Goal: Task Accomplishment & Management: Manage account settings

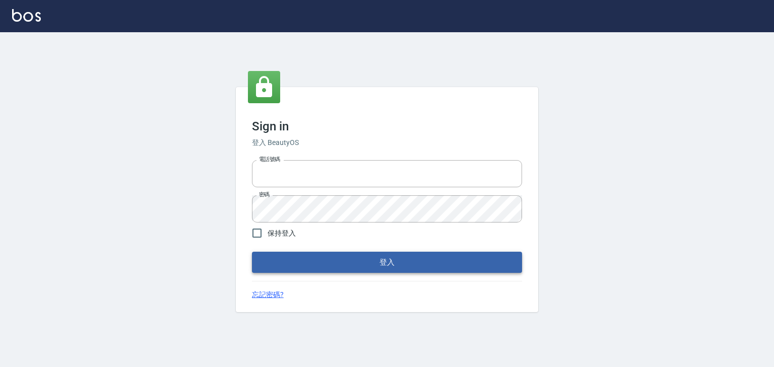
type input "0952331713"
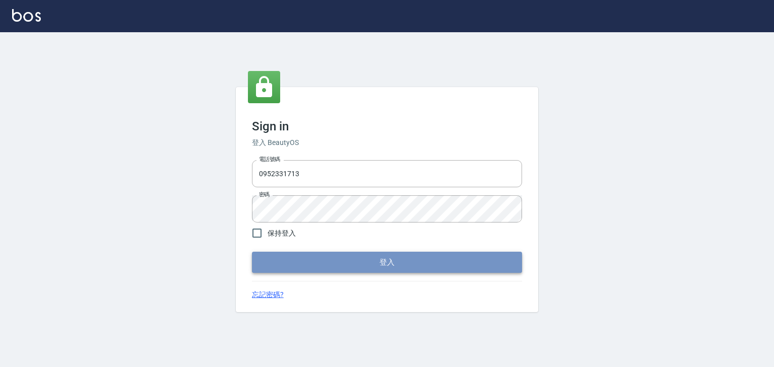
click at [394, 264] on button "登入" at bounding box center [387, 262] width 270 height 21
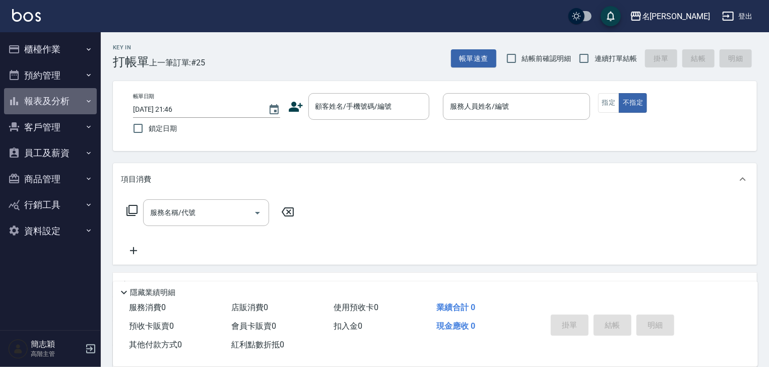
click at [90, 99] on icon "button" at bounding box center [89, 101] width 8 height 8
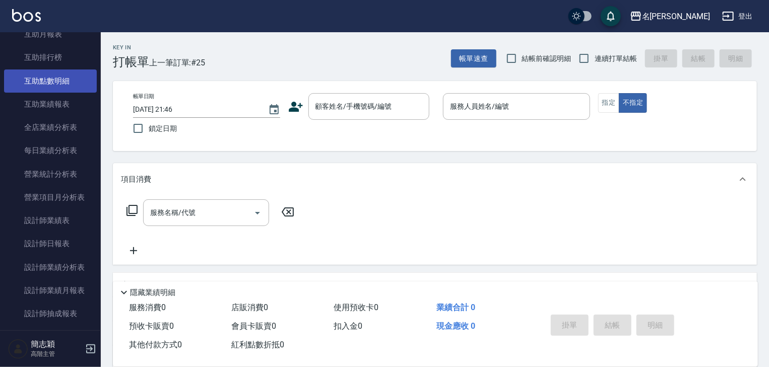
scroll to position [242, 0]
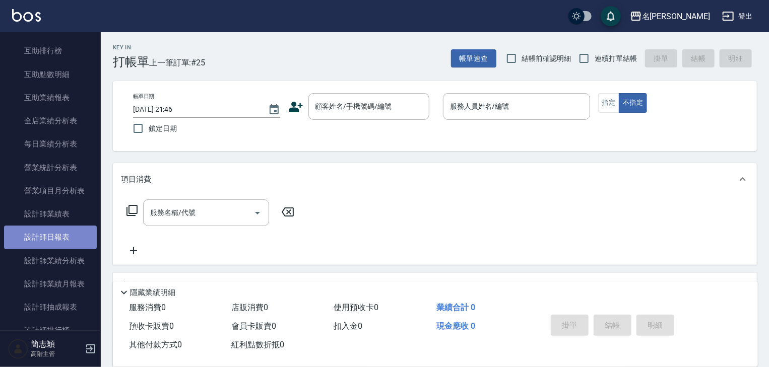
click at [54, 237] on link "設計師日報表" at bounding box center [50, 237] width 93 height 23
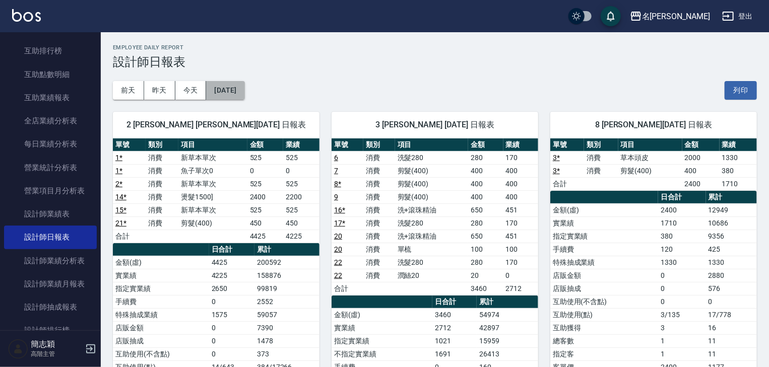
click at [232, 88] on button "[DATE]" at bounding box center [225, 90] width 38 height 19
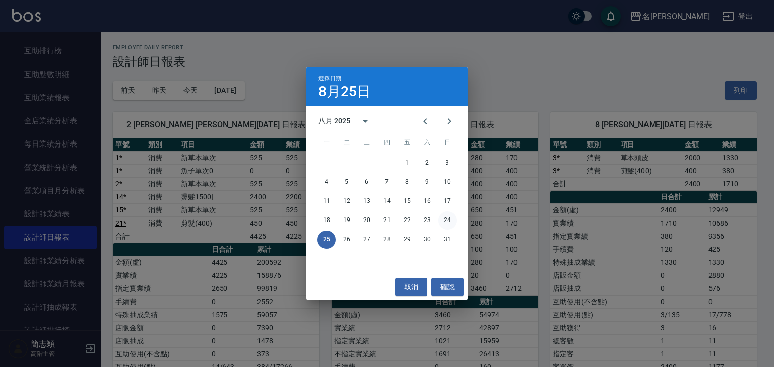
click at [445, 217] on button "24" at bounding box center [447, 221] width 18 height 18
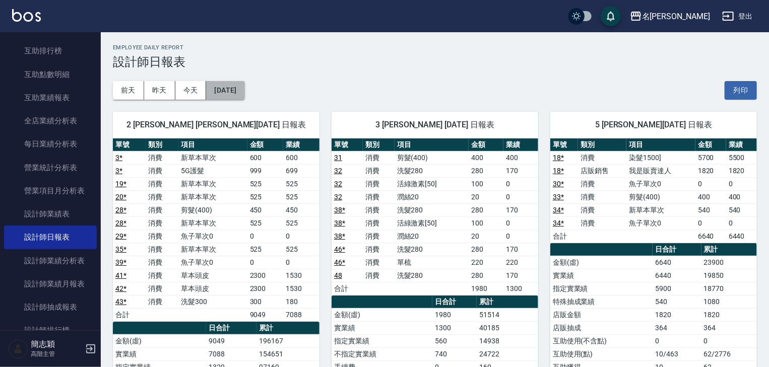
click at [240, 92] on button "[DATE]" at bounding box center [225, 90] width 38 height 19
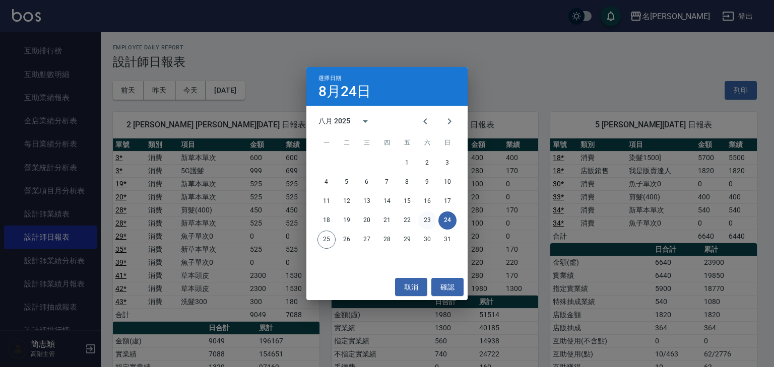
click at [427, 220] on button "23" at bounding box center [427, 221] width 18 height 18
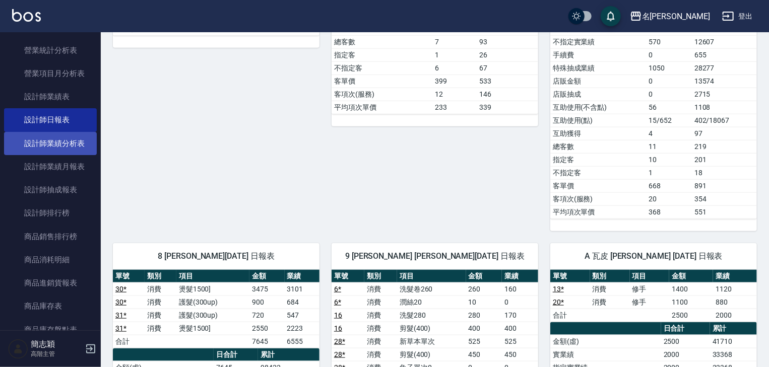
scroll to position [363, 0]
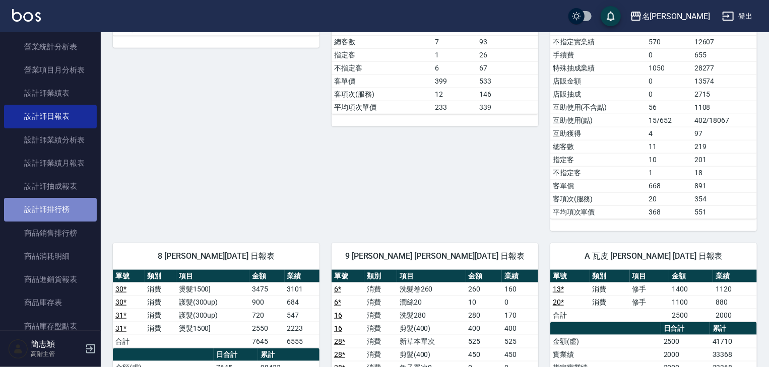
click at [60, 206] on link "設計師排行榜" at bounding box center [50, 209] width 93 height 23
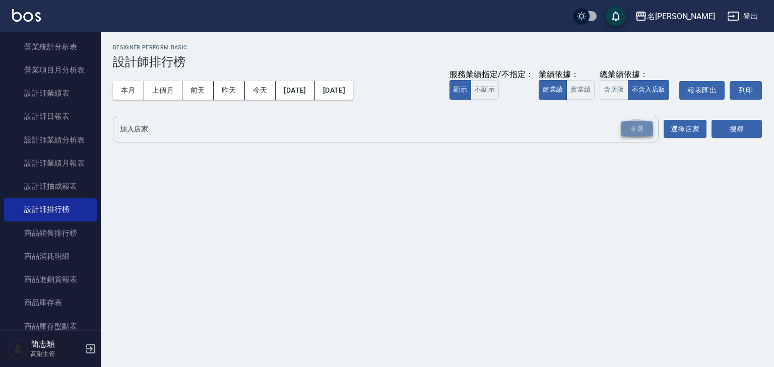
click at [644, 131] on div "全選" at bounding box center [637, 129] width 32 height 16
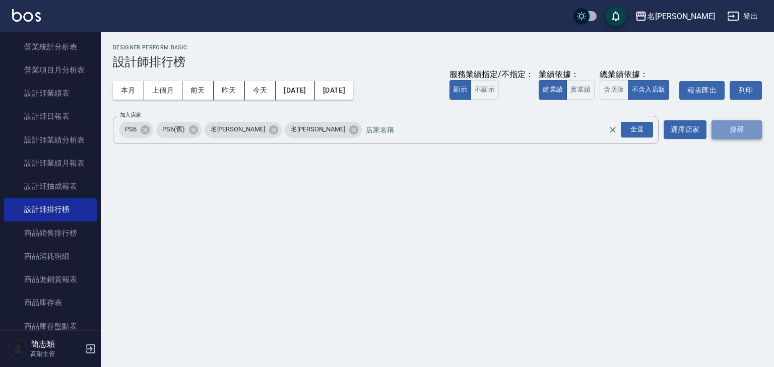
click at [733, 123] on button "搜尋" at bounding box center [736, 129] width 50 height 19
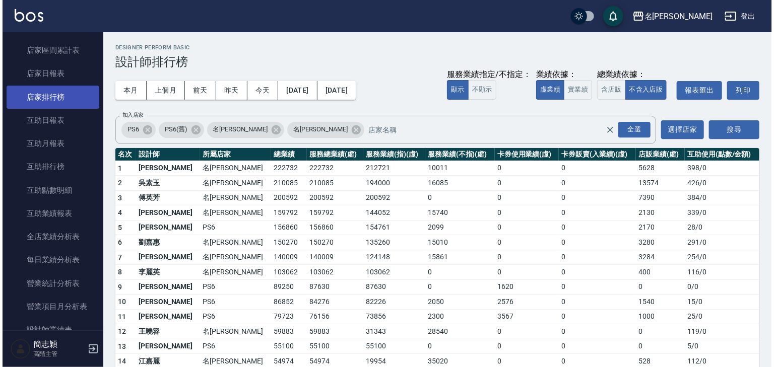
scroll to position [81, 0]
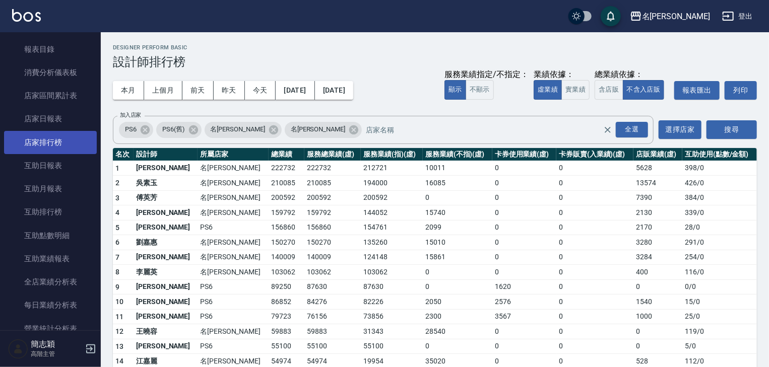
click at [59, 137] on link "店家排行榜" at bounding box center [50, 142] width 93 height 23
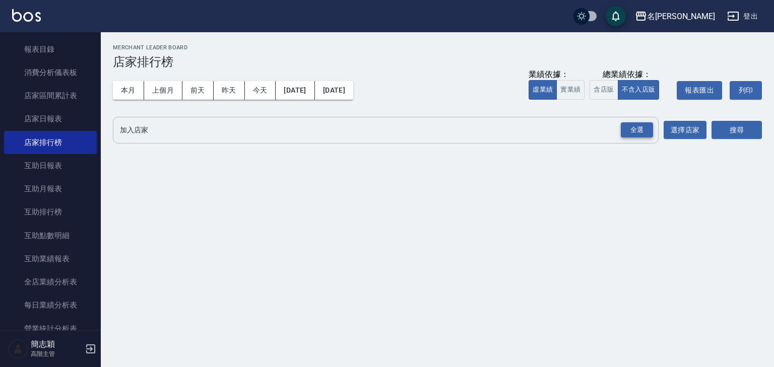
click at [638, 131] on div "全選" at bounding box center [637, 130] width 32 height 16
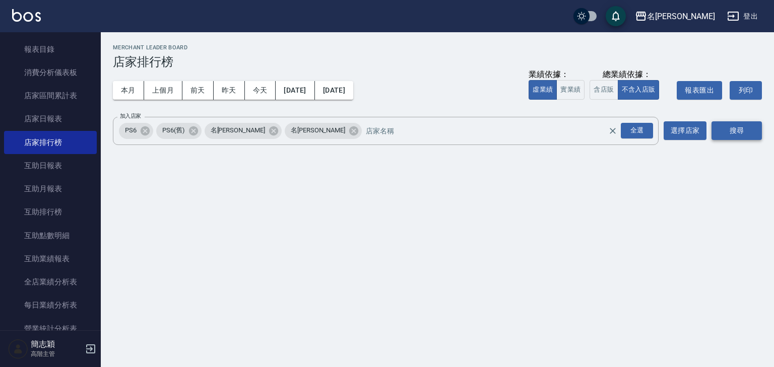
click at [738, 131] on button "搜尋" at bounding box center [736, 130] width 50 height 19
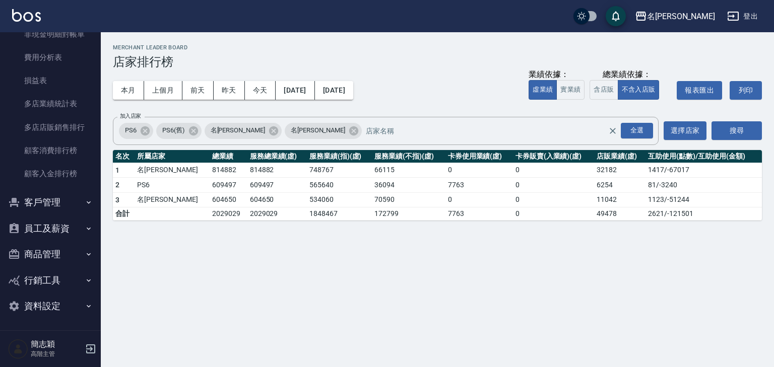
scroll to position [935, 0]
click at [85, 228] on icon "button" at bounding box center [89, 228] width 8 height 8
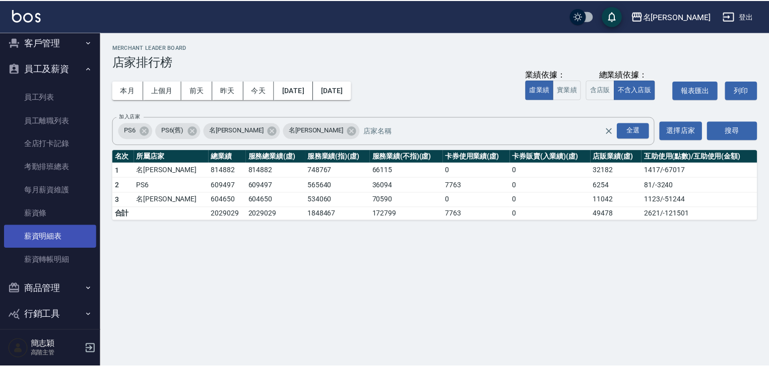
scroll to position [1096, 0]
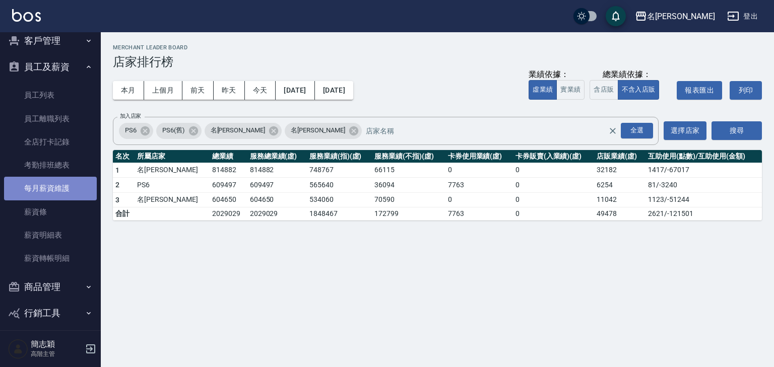
click at [58, 187] on link "每月薪資維護" at bounding box center [50, 188] width 93 height 23
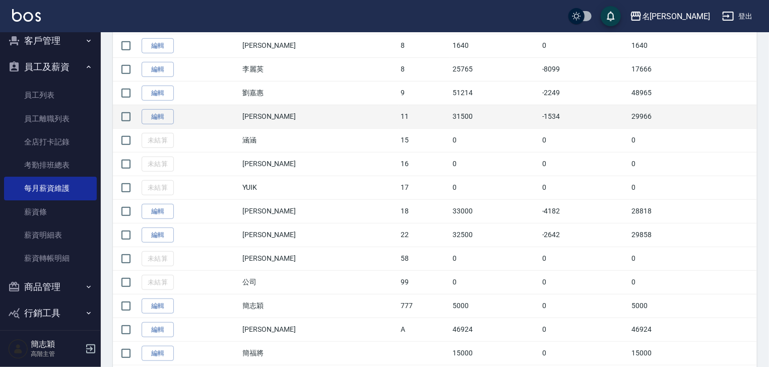
scroll to position [363, 0]
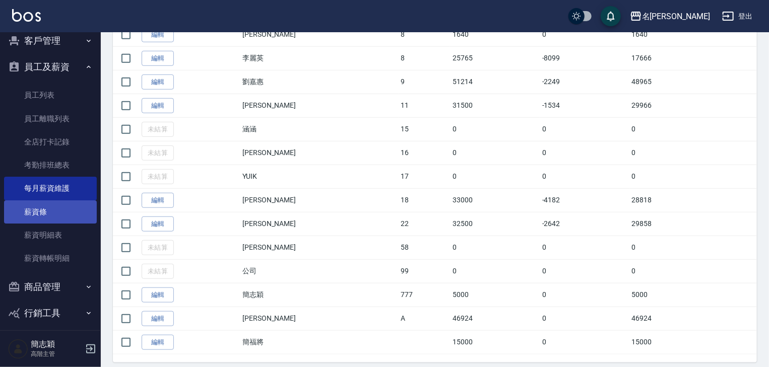
click at [55, 209] on link "薪資條" at bounding box center [50, 211] width 93 height 23
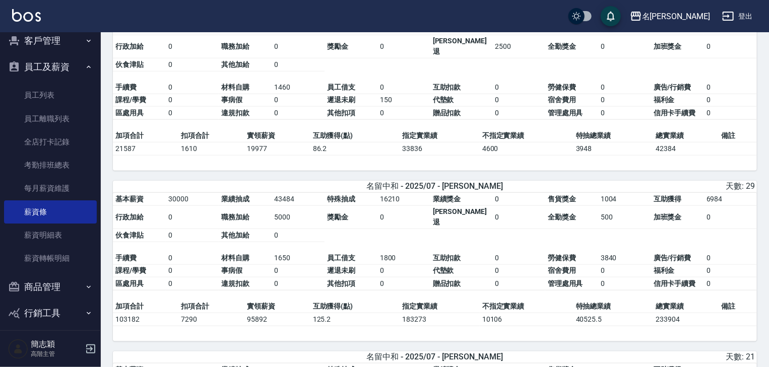
scroll to position [564, 0]
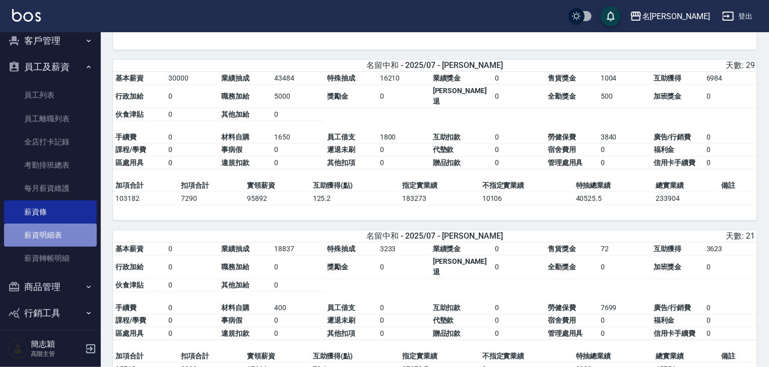
click at [51, 234] on link "薪資明細表" at bounding box center [50, 235] width 93 height 23
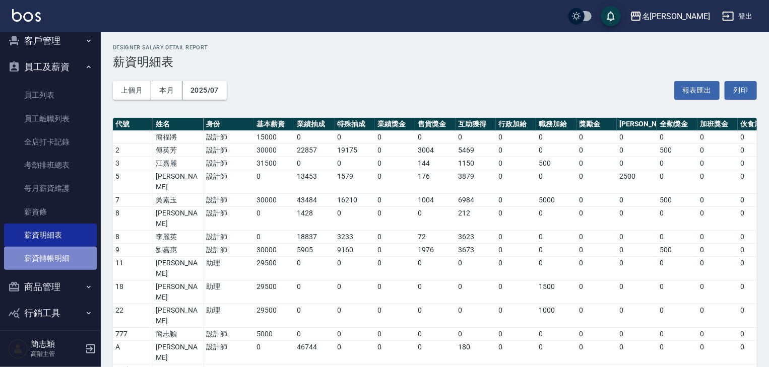
click at [59, 257] on link "薪資轉帳明細" at bounding box center [50, 258] width 93 height 23
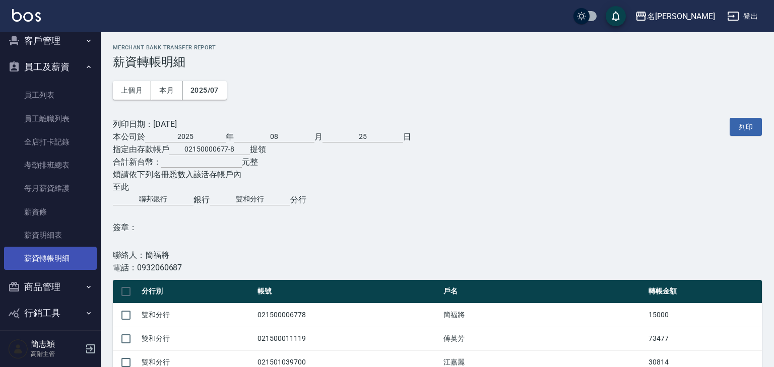
checkbox input "true"
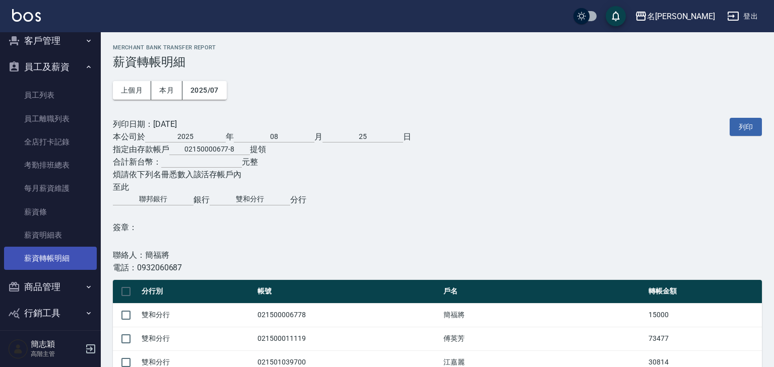
checkbox input "true"
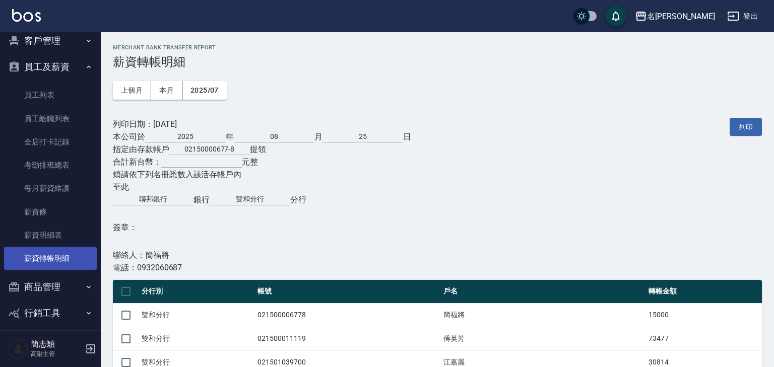
checkbox input "true"
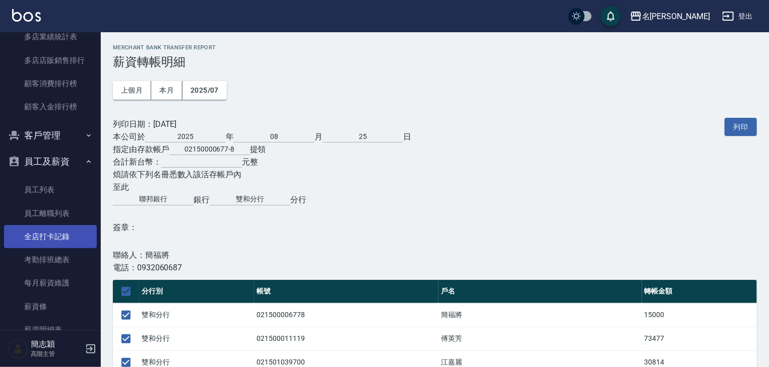
scroll to position [1015, 0]
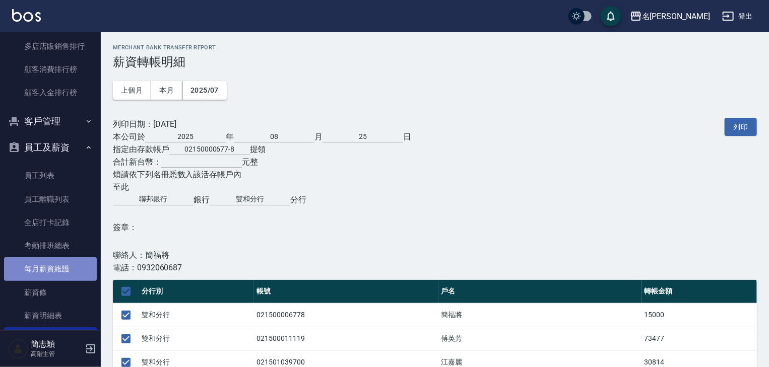
click at [57, 267] on link "每月薪資維護" at bounding box center [50, 268] width 93 height 23
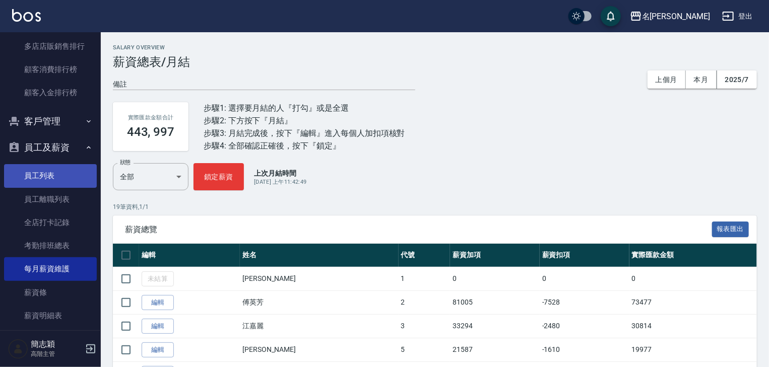
click at [46, 171] on link "員工列表" at bounding box center [50, 175] width 93 height 23
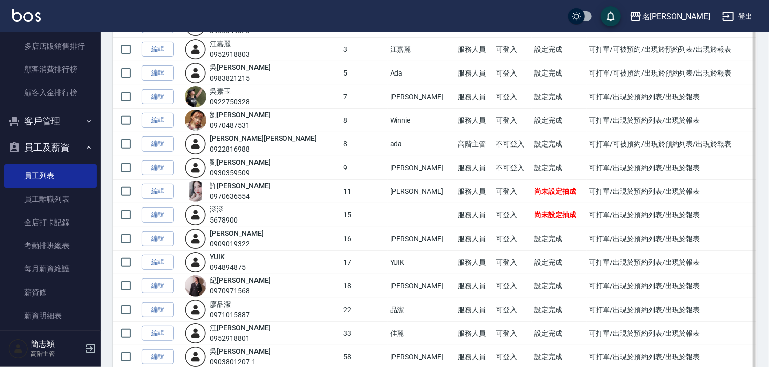
scroll to position [121, 0]
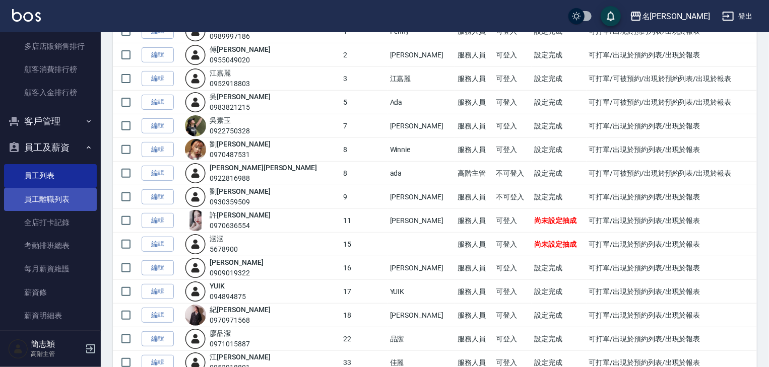
click at [69, 196] on link "員工離職列表" at bounding box center [50, 199] width 93 height 23
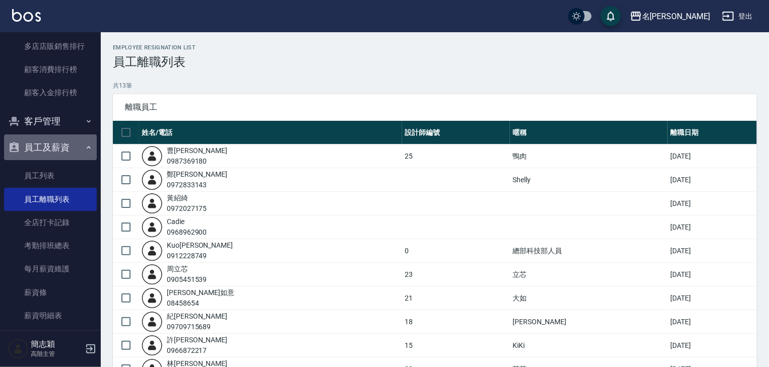
click at [85, 145] on icon "button" at bounding box center [89, 148] width 8 height 8
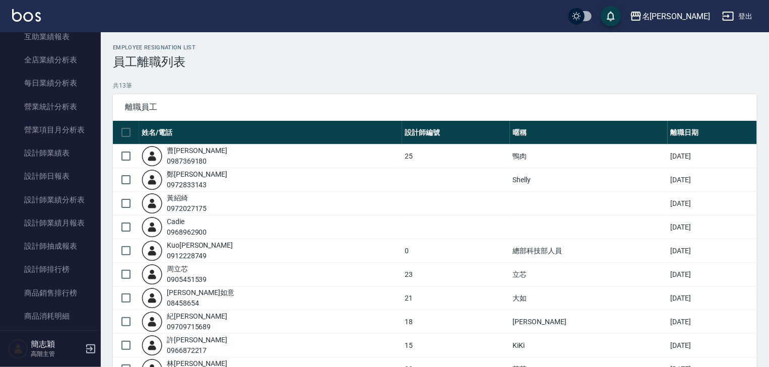
scroll to position [290, 0]
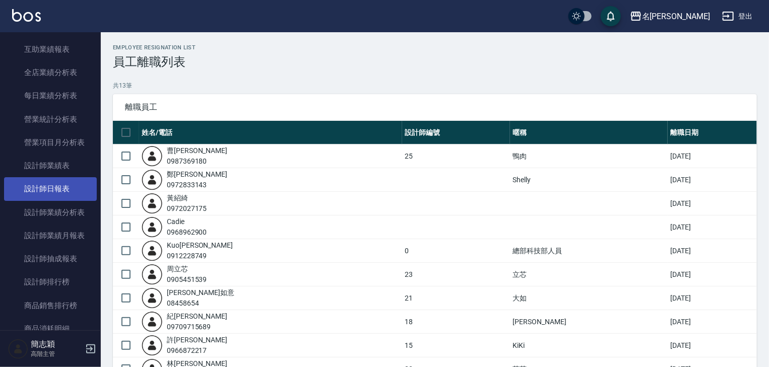
click at [64, 187] on link "設計師日報表" at bounding box center [50, 188] width 93 height 23
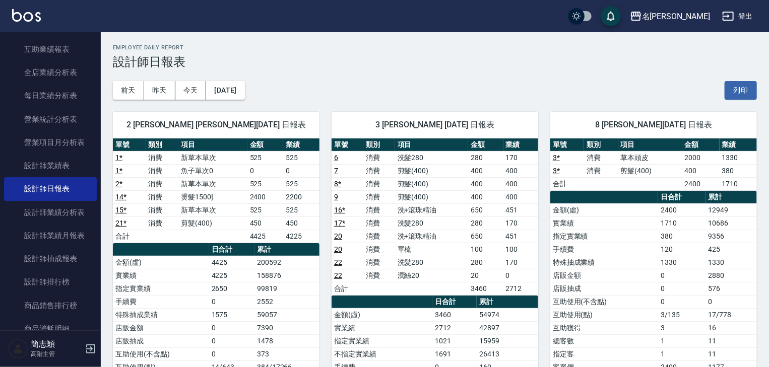
click at [242, 89] on button "[DATE]" at bounding box center [225, 90] width 38 height 19
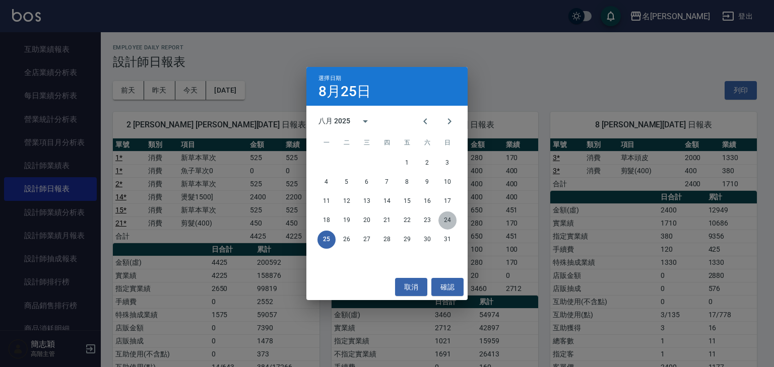
click at [445, 218] on button "24" at bounding box center [447, 221] width 18 height 18
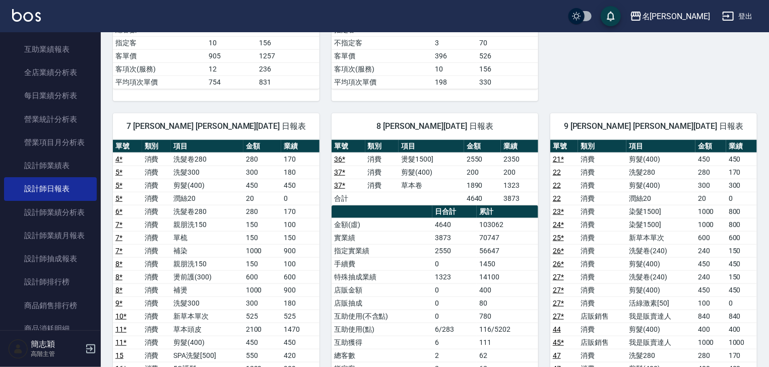
scroll to position [443, 0]
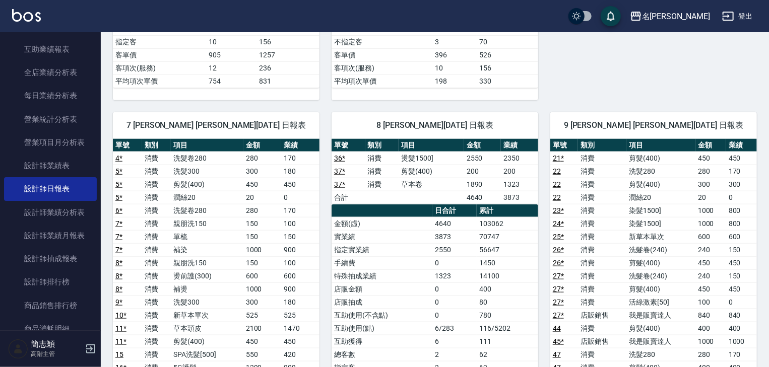
click at [743, 15] on button "登出" at bounding box center [737, 16] width 39 height 19
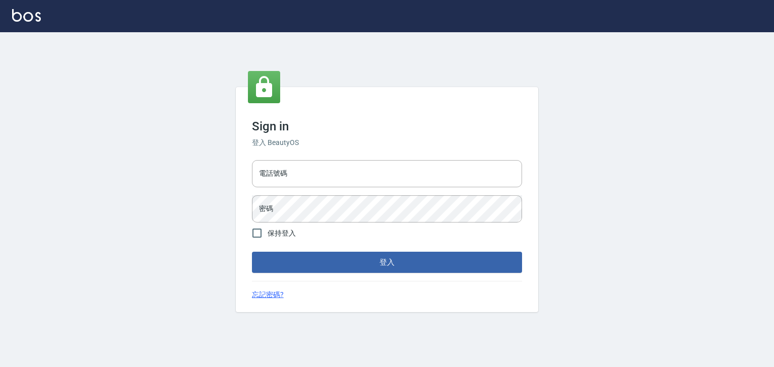
type input "0952331713"
